Goal: Use online tool/utility: Utilize a website feature to perform a specific function

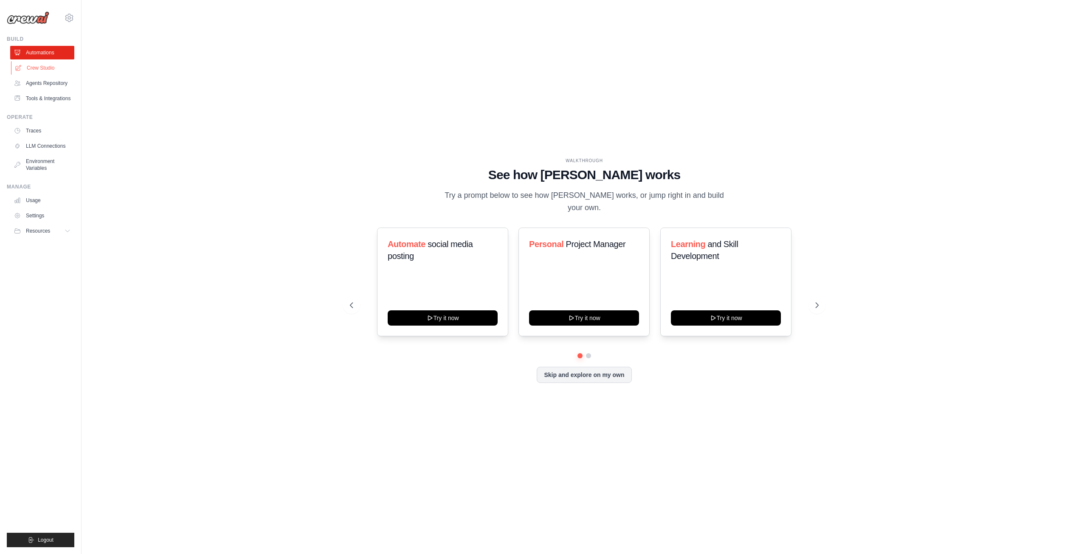
click at [53, 64] on link "Crew Studio" at bounding box center [43, 68] width 64 height 14
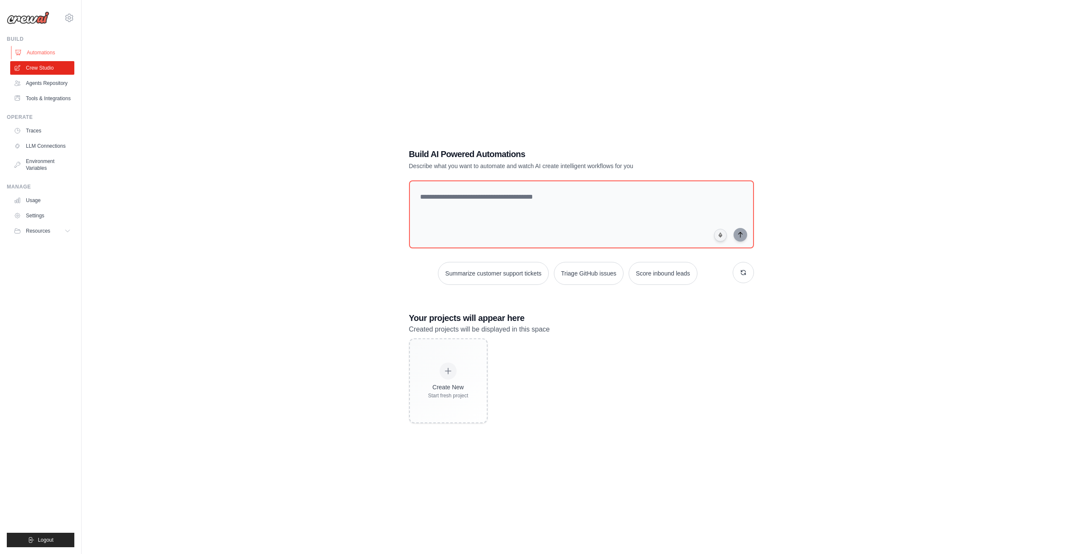
click at [39, 55] on link "Automations" at bounding box center [43, 53] width 64 height 14
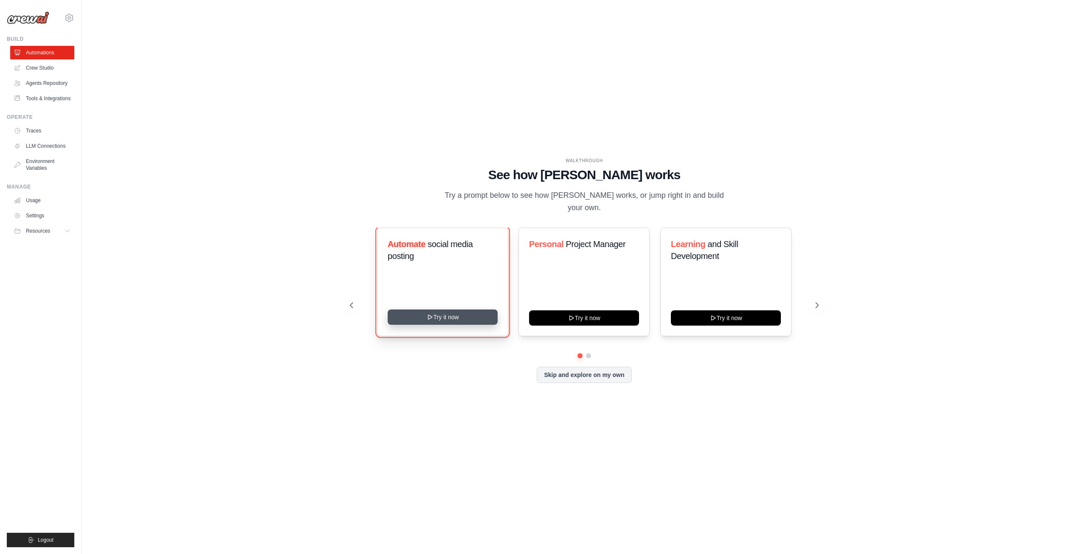
click at [451, 311] on button "Try it now" at bounding box center [443, 317] width 110 height 15
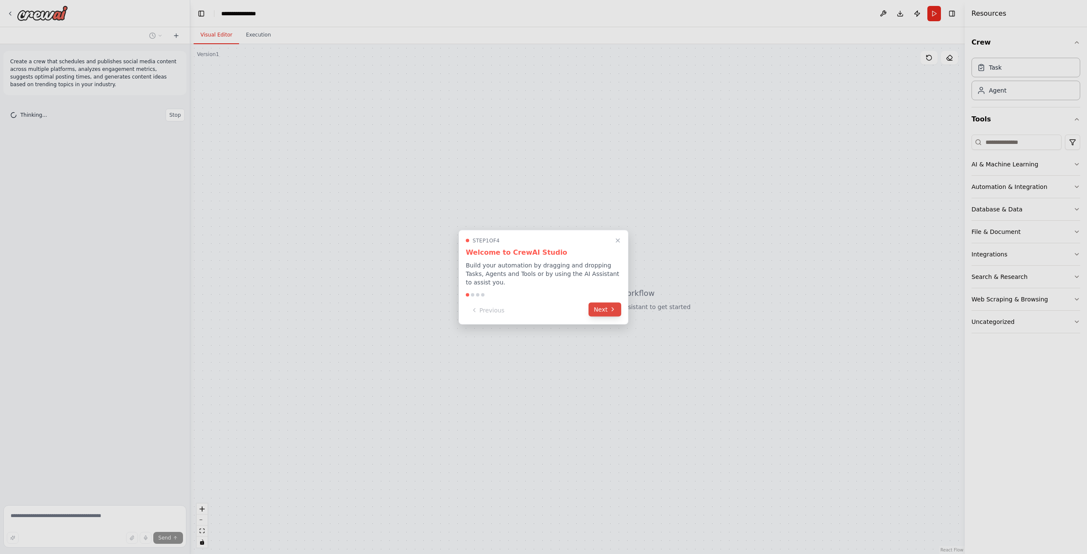
click at [607, 303] on button "Next" at bounding box center [604, 309] width 33 height 14
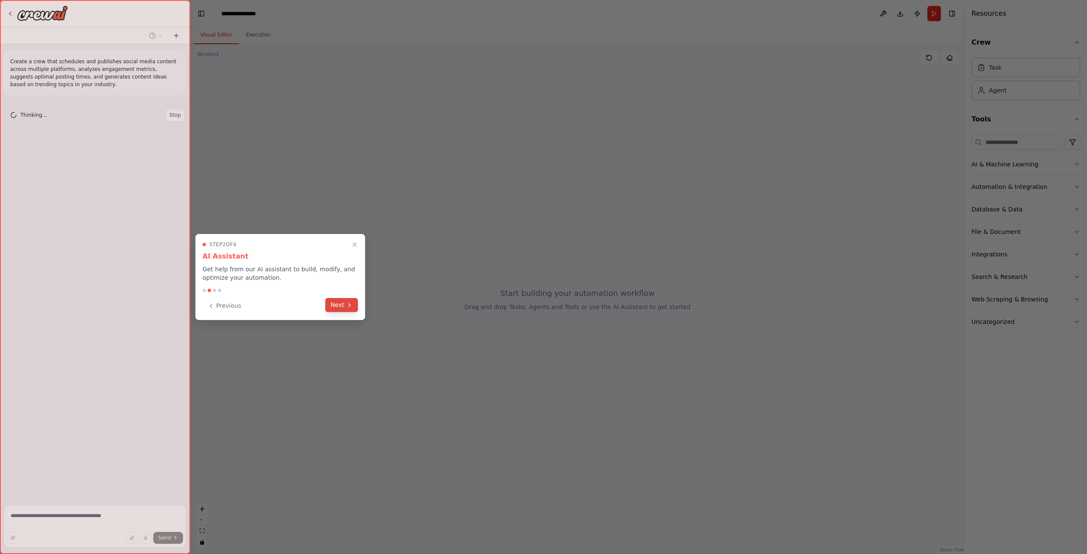
click at [338, 306] on button "Next" at bounding box center [341, 305] width 33 height 14
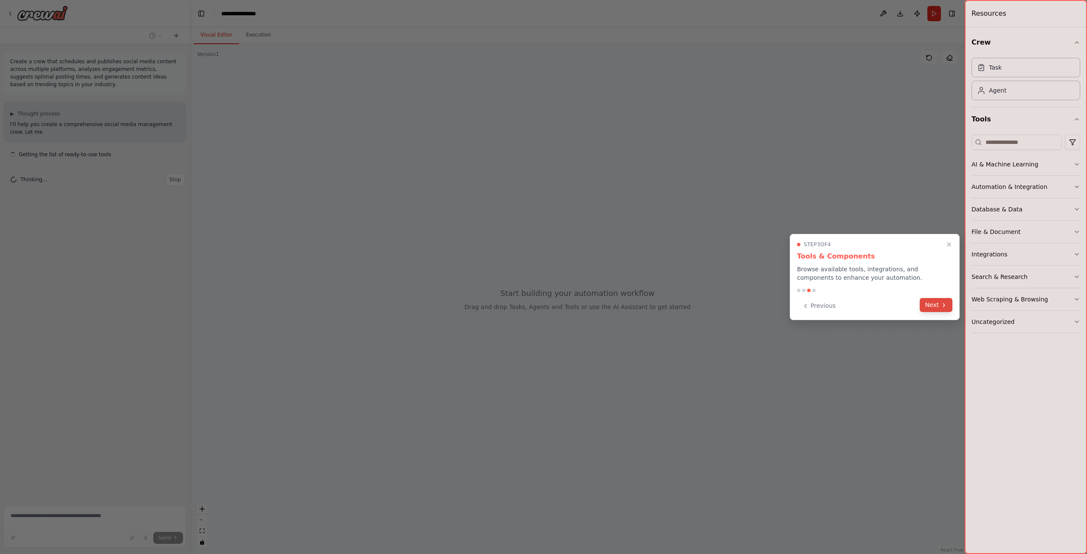
click at [939, 302] on button "Next" at bounding box center [936, 305] width 33 height 14
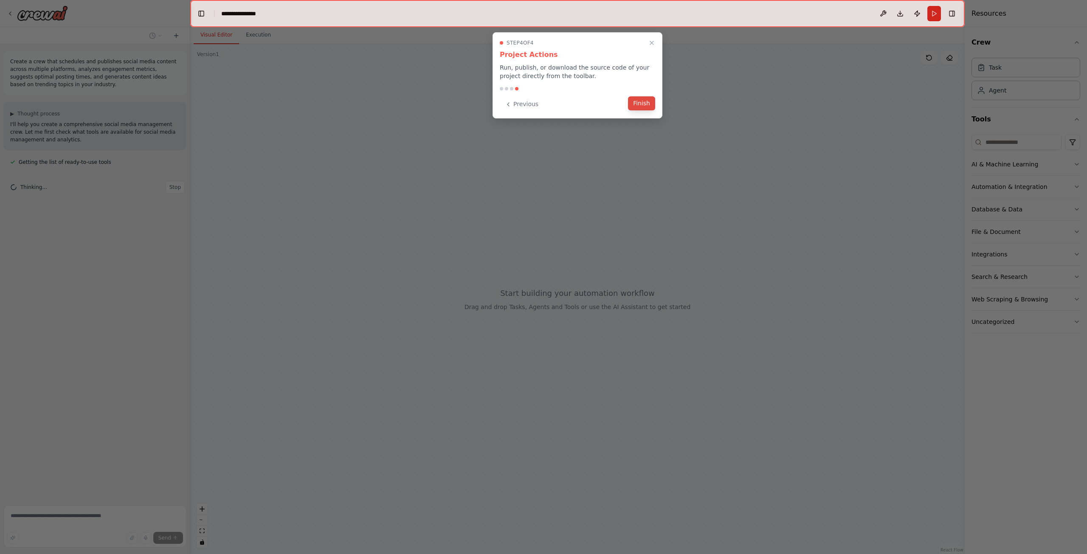
click at [637, 101] on button "Finish" at bounding box center [641, 103] width 27 height 14
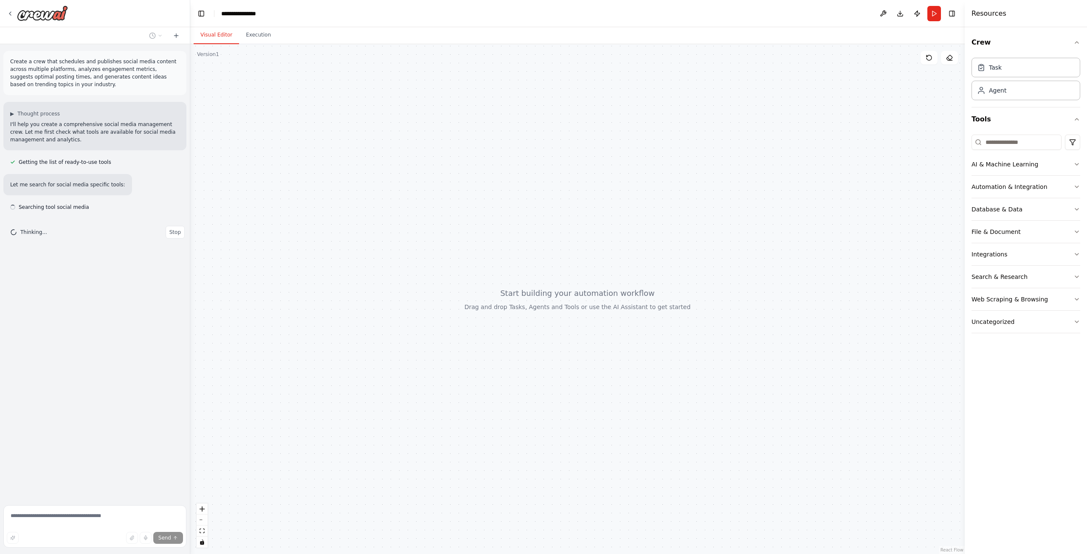
drag, startPoint x: 667, startPoint y: 208, endPoint x: 569, endPoint y: 206, distance: 98.1
click at [569, 205] on div at bounding box center [577, 299] width 774 height 510
